Goal: Information Seeking & Learning: Find contact information

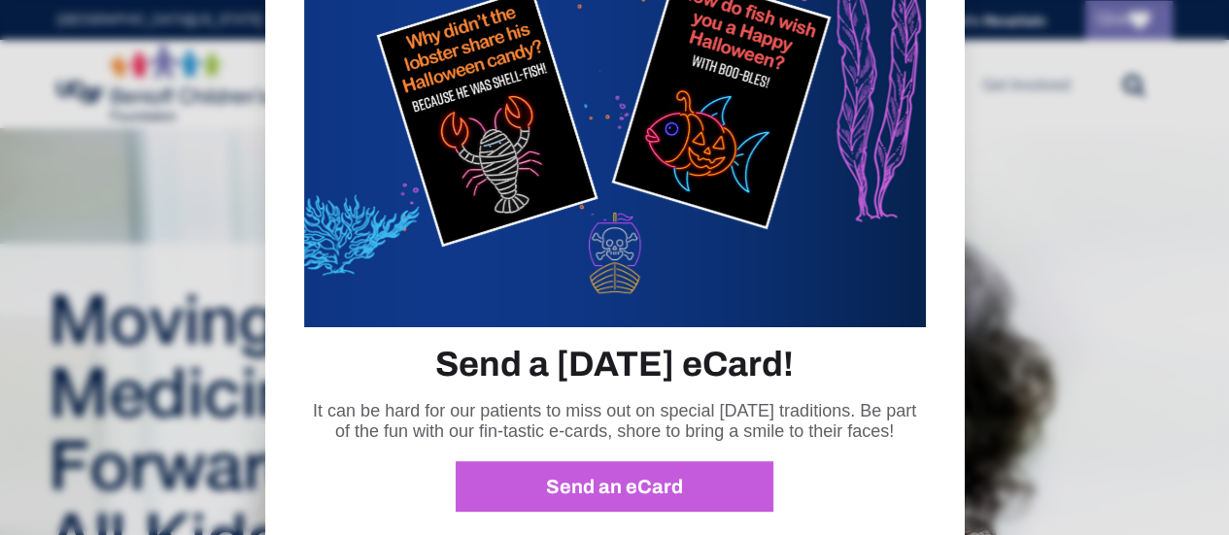
scroll to position [105, 0]
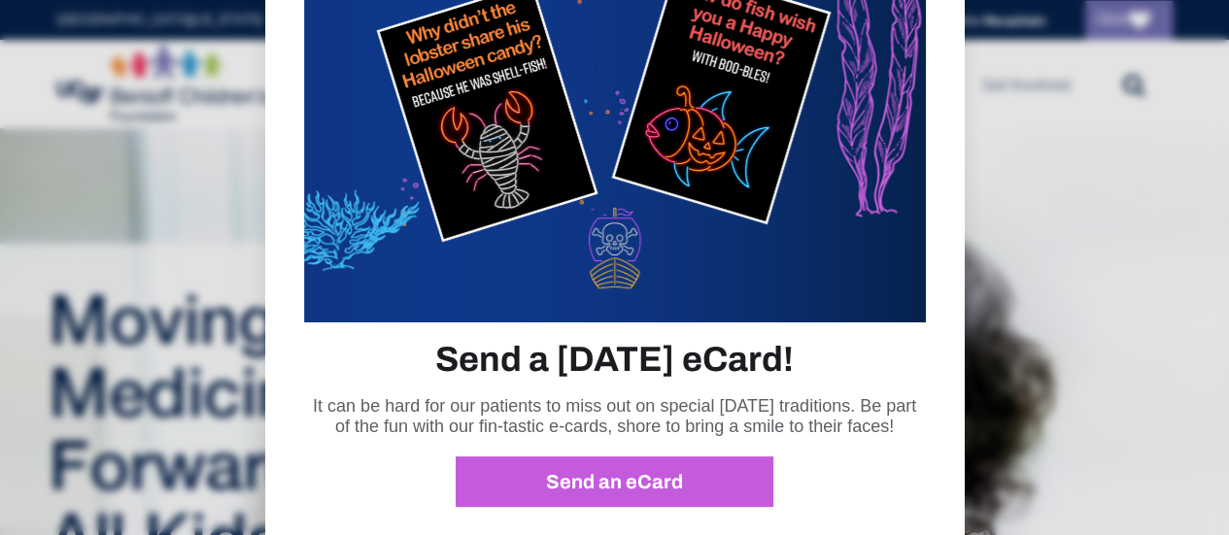
click at [1154, 351] on div at bounding box center [614, 267] width 1229 height 535
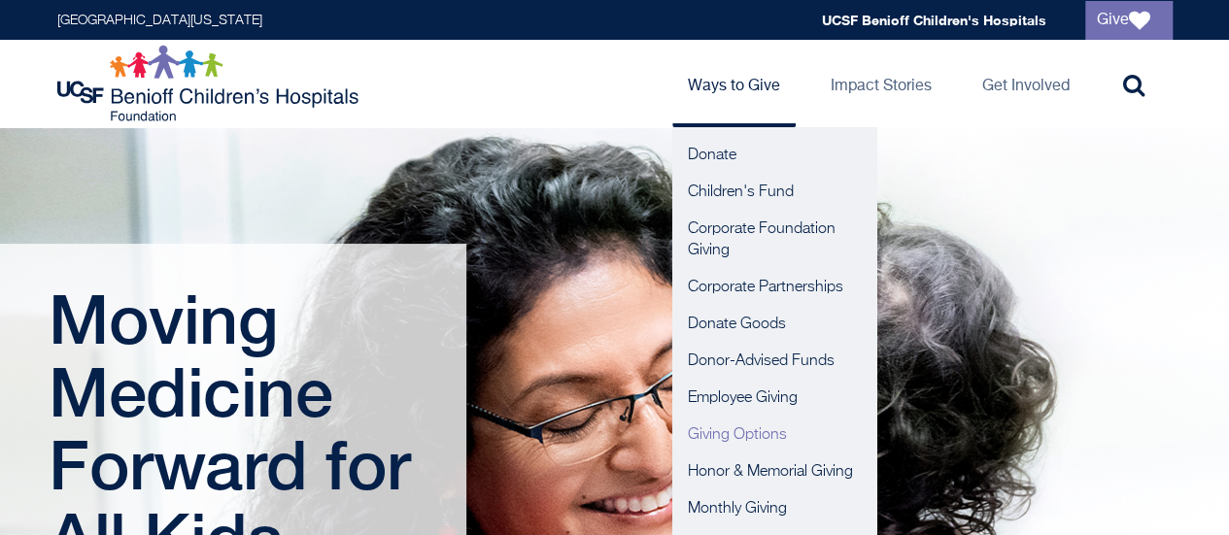
click at [760, 450] on link "Giving Options" at bounding box center [774, 435] width 204 height 37
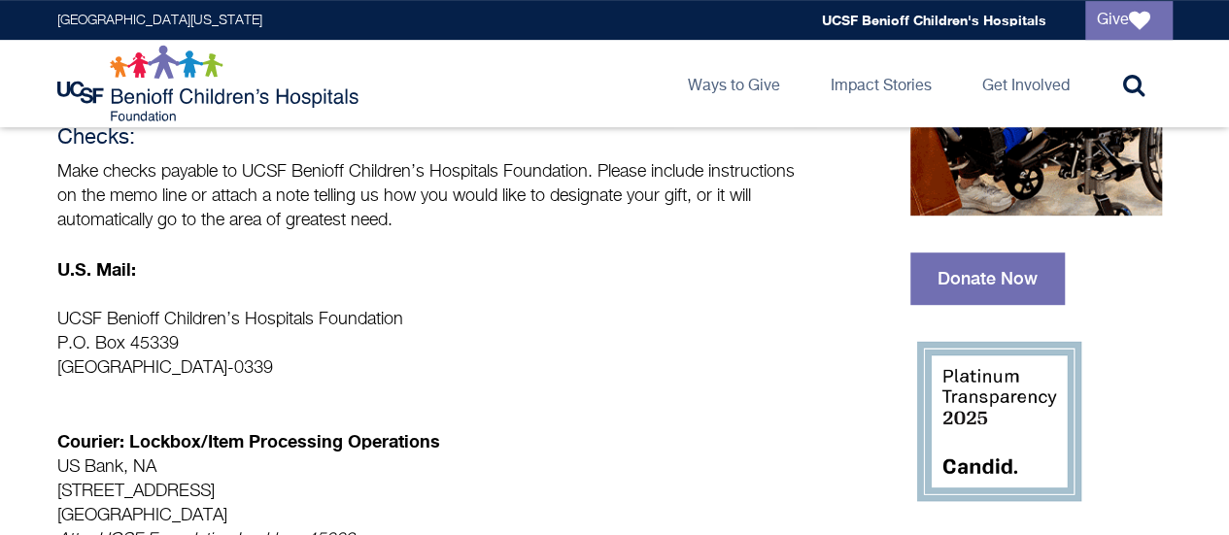
scroll to position [470, 0]
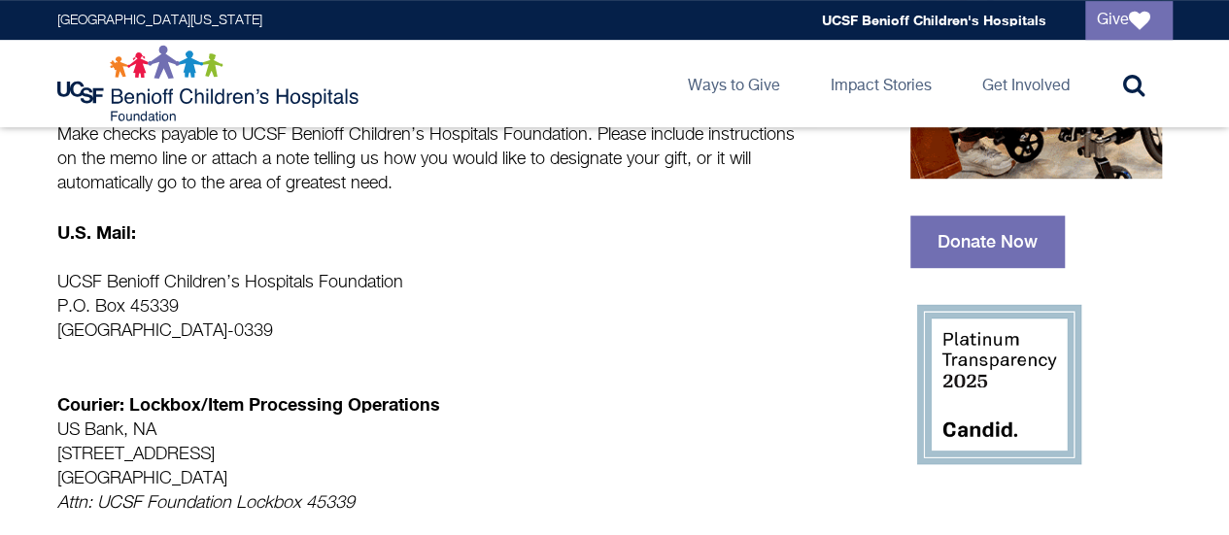
drag, startPoint x: 60, startPoint y: 314, endPoint x: 334, endPoint y: 336, distance: 274.9
copy div "Make checks payable to UCSF Benioff Children’s Hospitals Foundation. Please inc…"
click at [624, 368] on p "Courier: Lockbox/Item Processing Operations US Bank, NA [STREET_ADDRESS] Attn: …" at bounding box center [431, 442] width 748 height 148
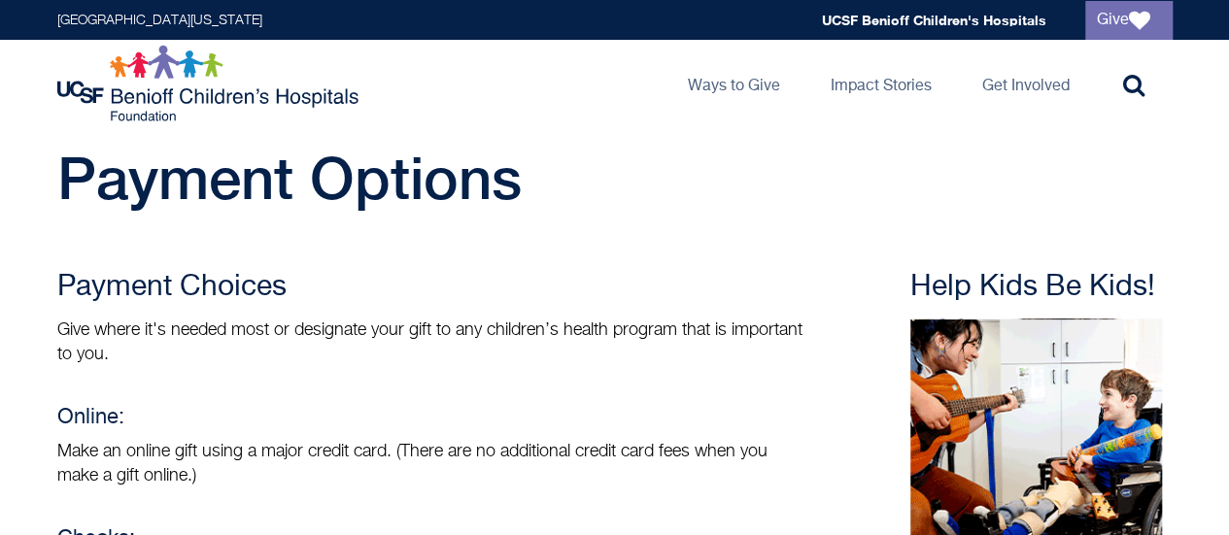
scroll to position [0, 0]
